Goal: Find specific page/section: Find specific page/section

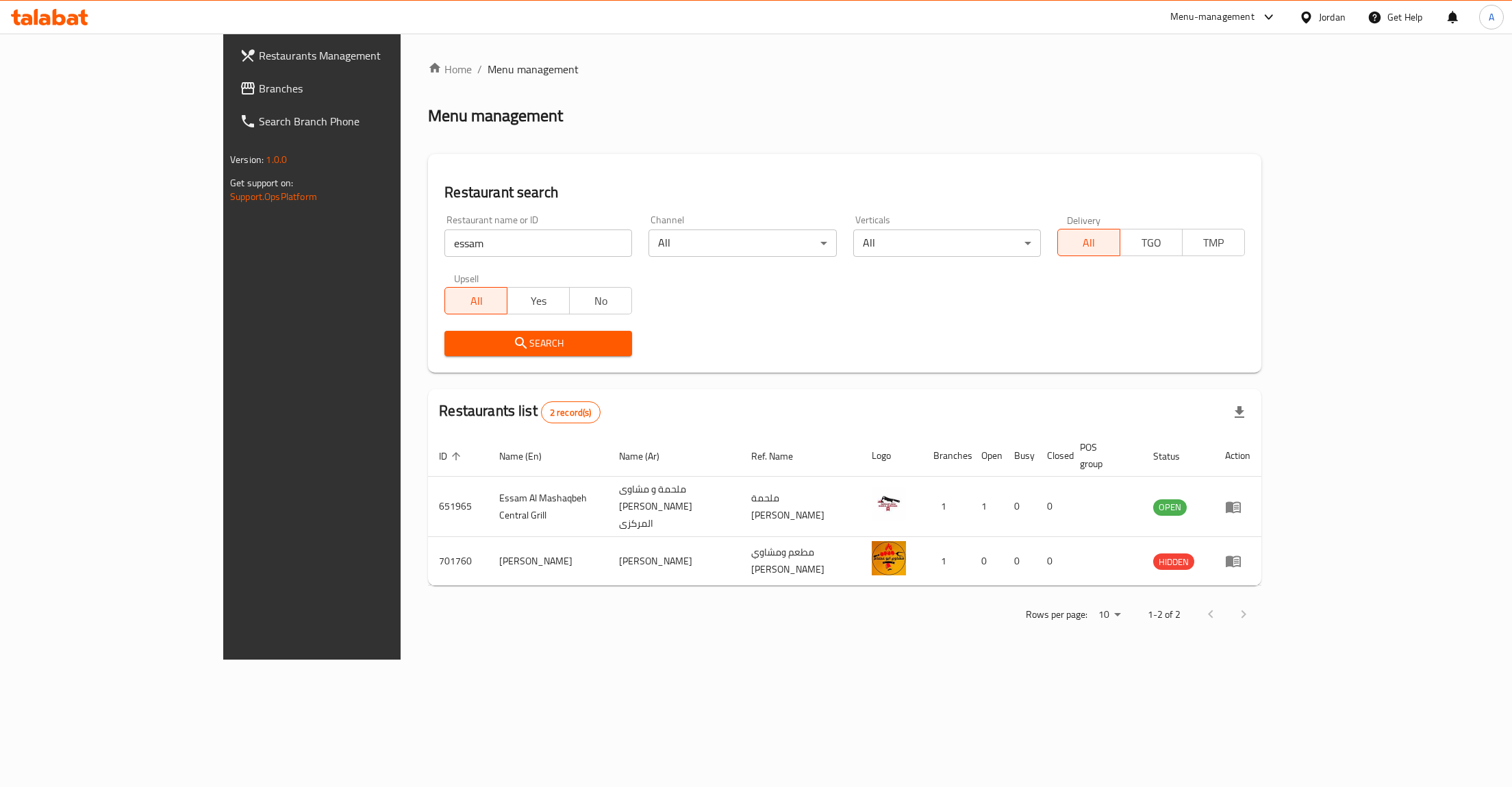
click at [444, 235] on input "essam" at bounding box center [538, 243] width 188 height 28
type input "سشىيصهسا"
click button "Search" at bounding box center [538, 343] width 188 height 25
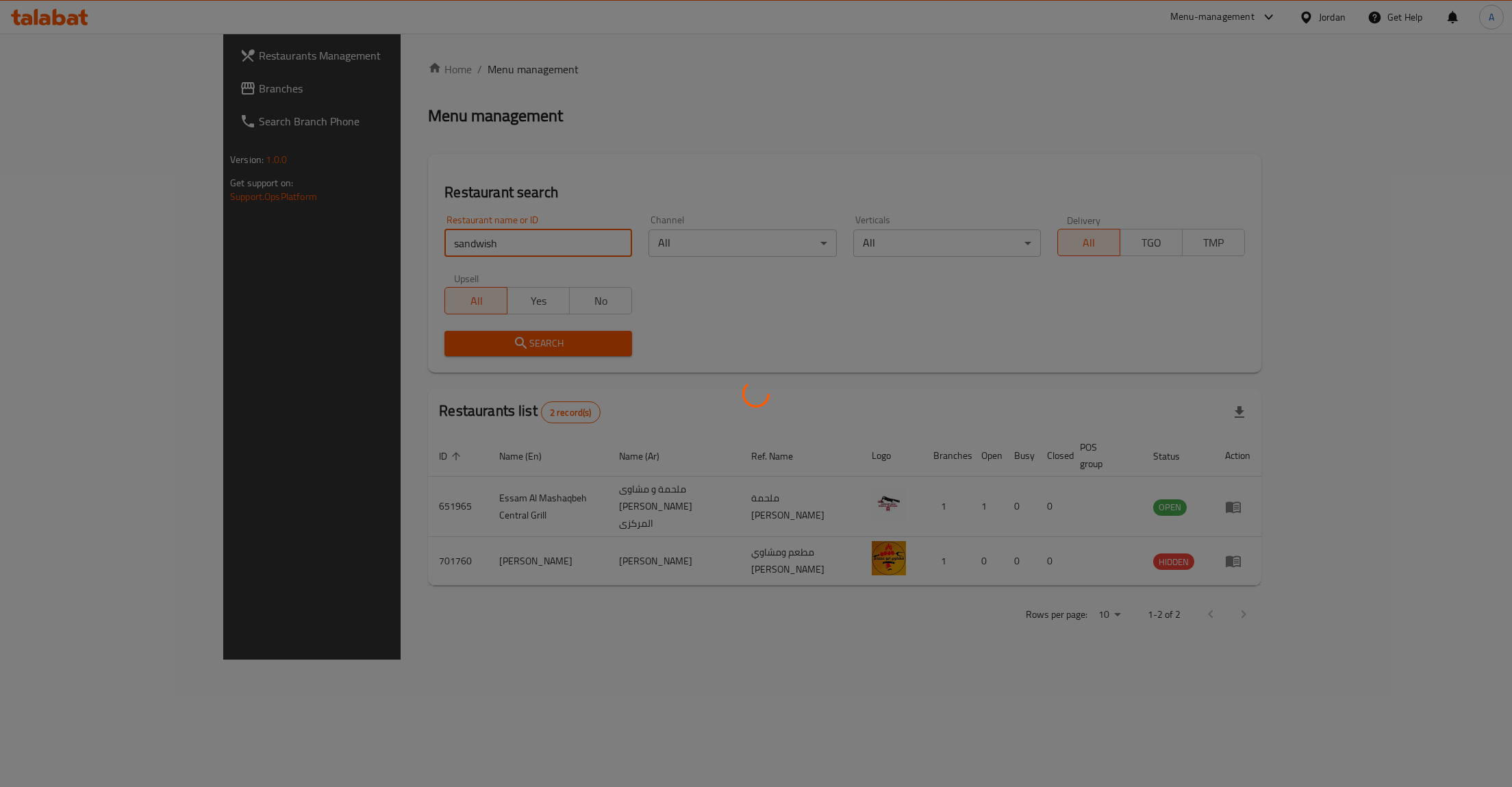
click button "Search" at bounding box center [538, 343] width 188 height 25
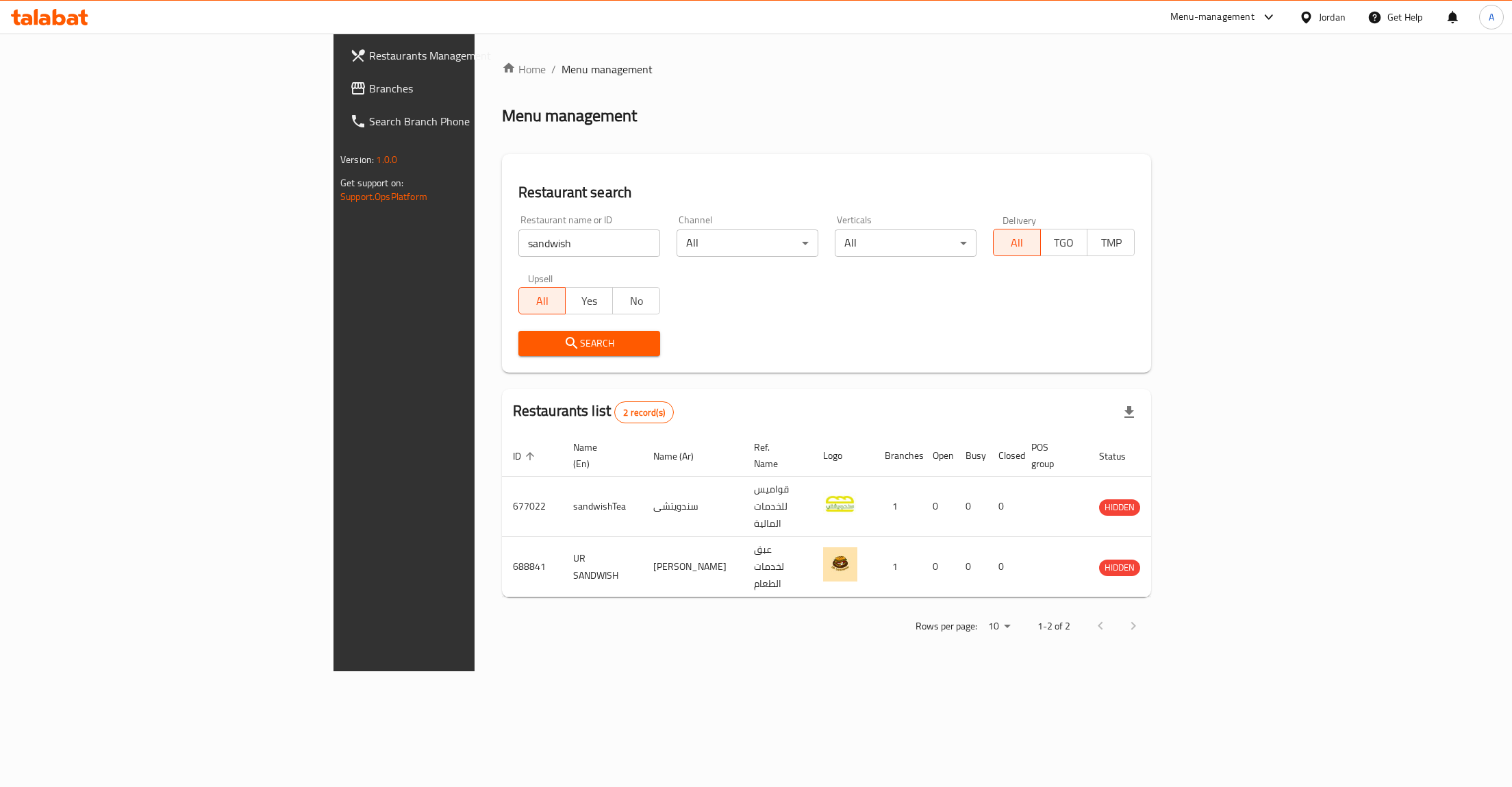
click at [518, 221] on div "Restaurant name or ID sandwish Restaurant name or ID" at bounding box center [589, 236] width 142 height 42
click at [518, 244] on input "sandwish" at bounding box center [589, 243] width 142 height 28
click at [518, 230] on div "Restaurant name or ID sandwish Restaurant name or ID" at bounding box center [589, 236] width 142 height 42
click at [518, 253] on input "sandwish" at bounding box center [589, 243] width 142 height 28
paste input "760044"
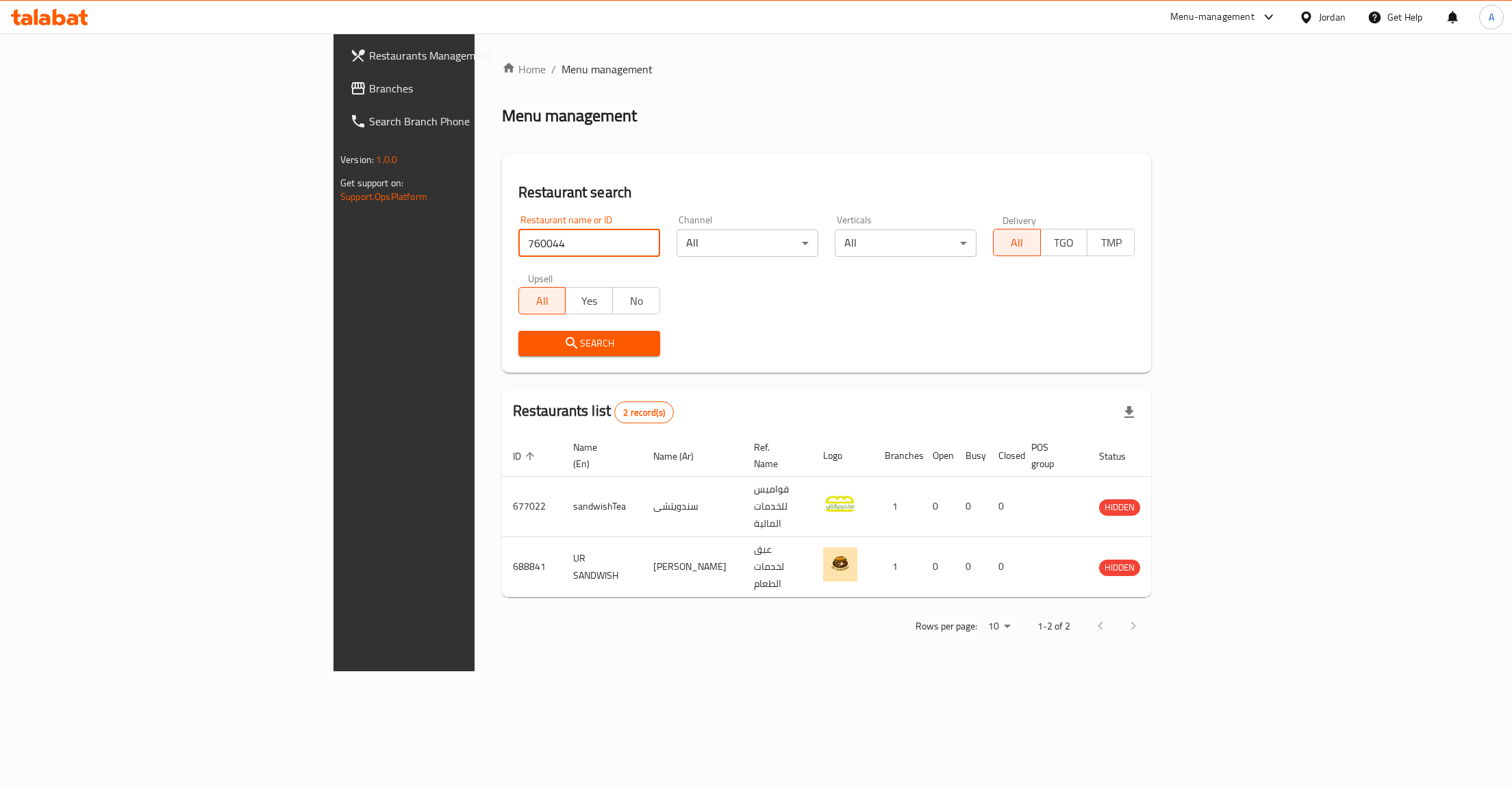
type input "760044"
click at [530, 340] on span "Search" at bounding box center [589, 343] width 120 height 17
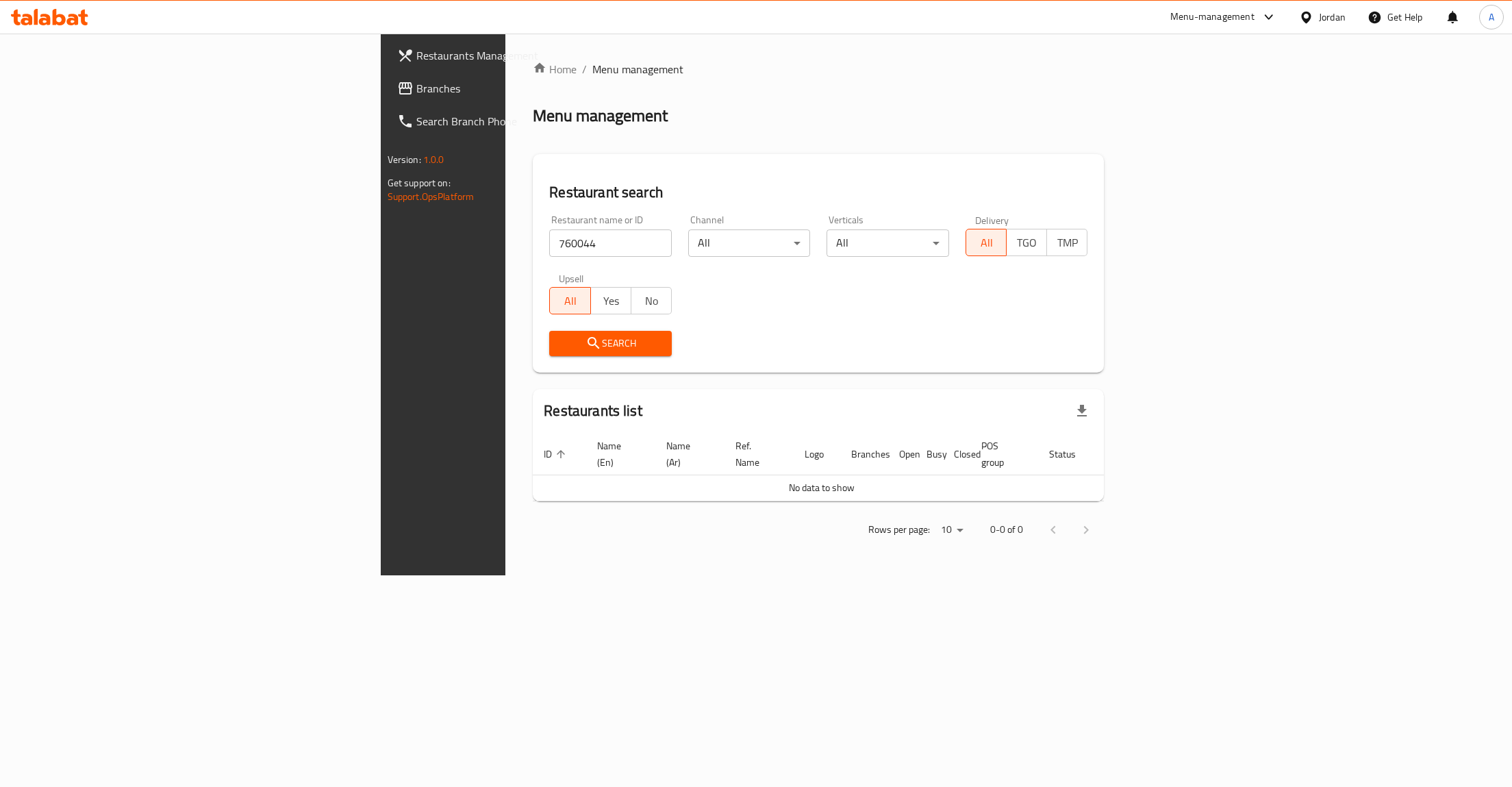
click at [550, 353] on button "Search" at bounding box center [610, 343] width 123 height 25
click at [560, 336] on span "Search" at bounding box center [610, 343] width 101 height 17
click at [560, 341] on span "Search" at bounding box center [610, 343] width 101 height 17
click at [550, 242] on input "760044" at bounding box center [610, 243] width 123 height 28
